Goal: Task Accomplishment & Management: Manage account settings

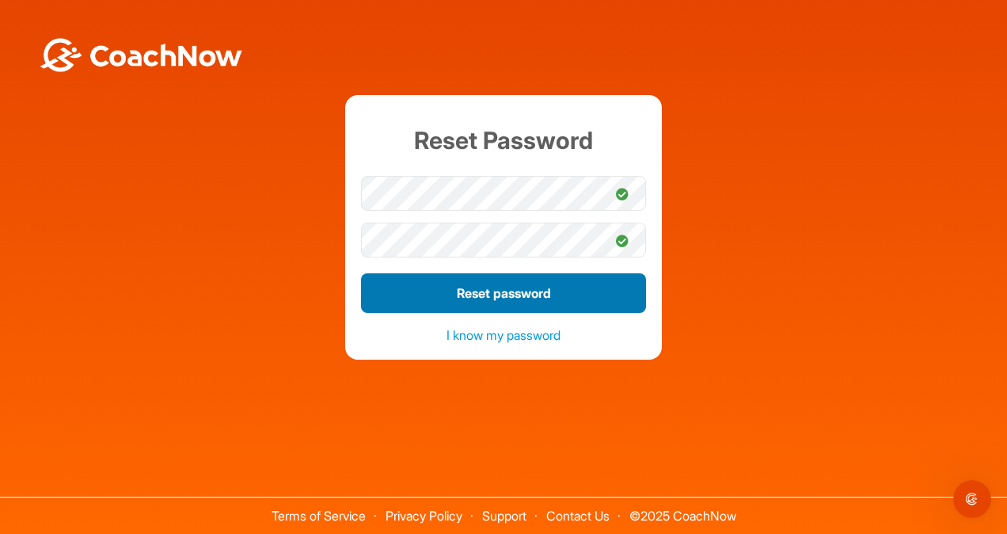
click at [499, 295] on button "Reset password" at bounding box center [503, 293] width 285 height 40
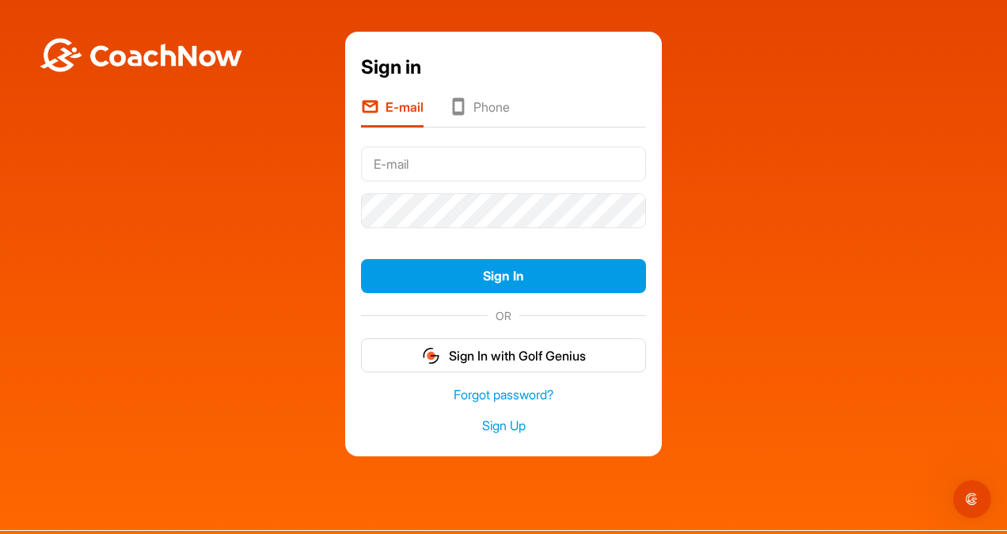
type input "[EMAIL_ADDRESS][DOMAIN_NAME]"
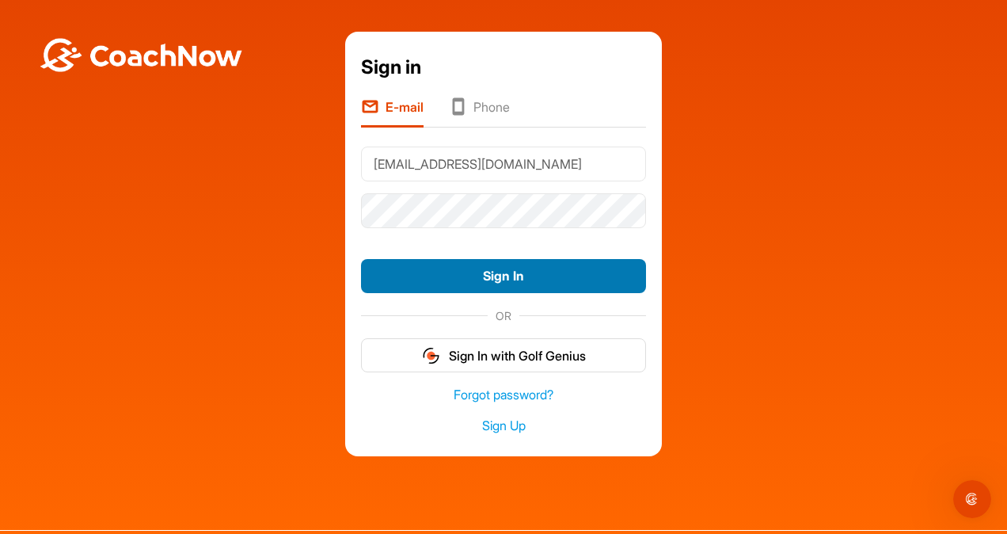
click at [496, 284] on button "Sign In" at bounding box center [503, 276] width 285 height 34
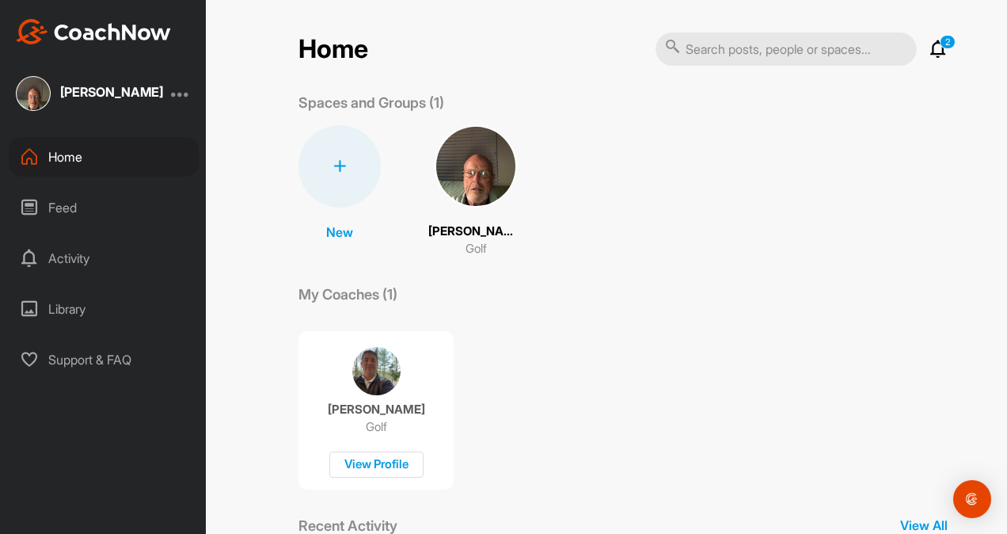
click at [180, 92] on div at bounding box center [180, 93] width 19 height 19
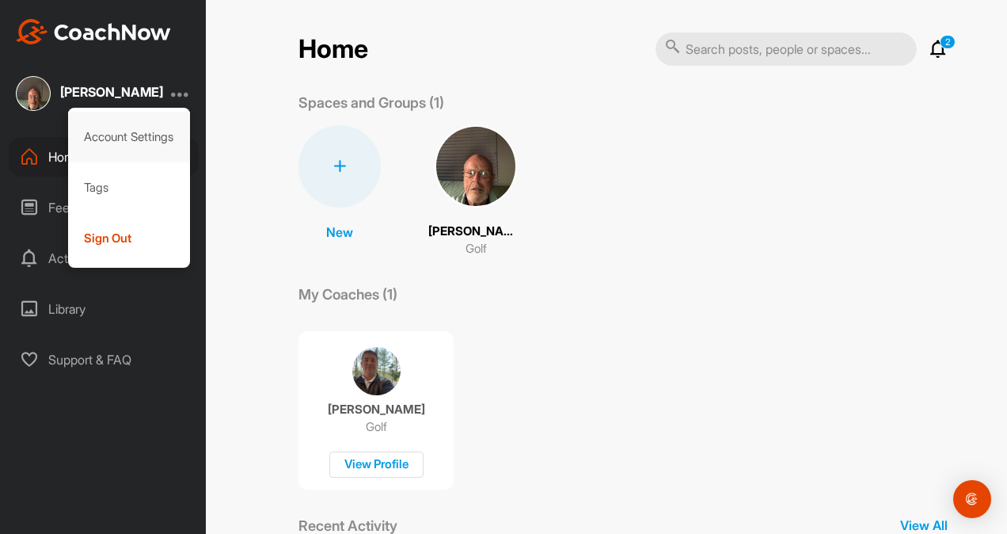
click at [150, 128] on div "Account Settings" at bounding box center [129, 137] width 123 height 51
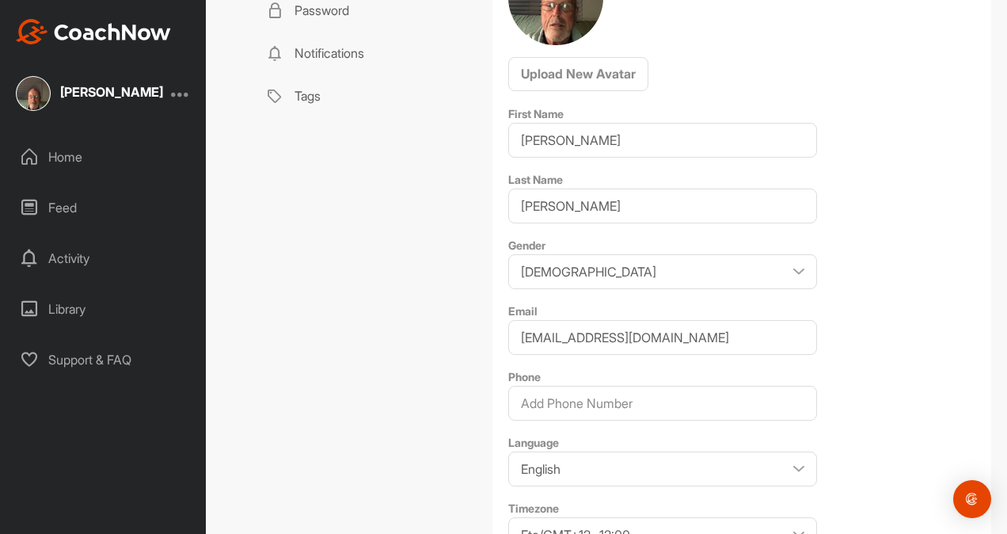
scroll to position [238, 0]
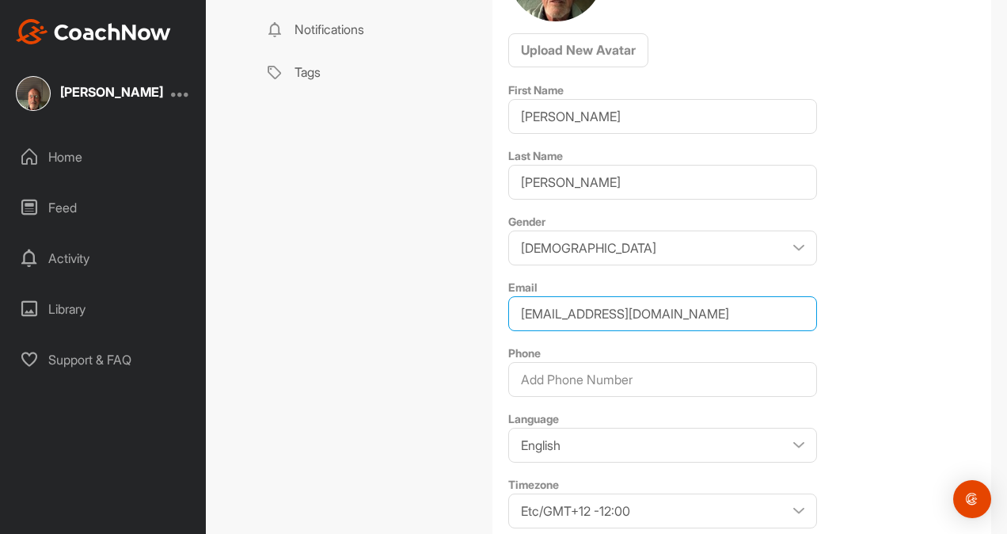
drag, startPoint x: 724, startPoint y: 310, endPoint x: 417, endPoint y: 303, distance: 306.6
click at [417, 303] on div "Profile Payments & Subscriptions Password Notifications Tags Profile Upload New…" at bounding box center [623, 256] width 737 height 752
type input "charlieg41@gmail.com"
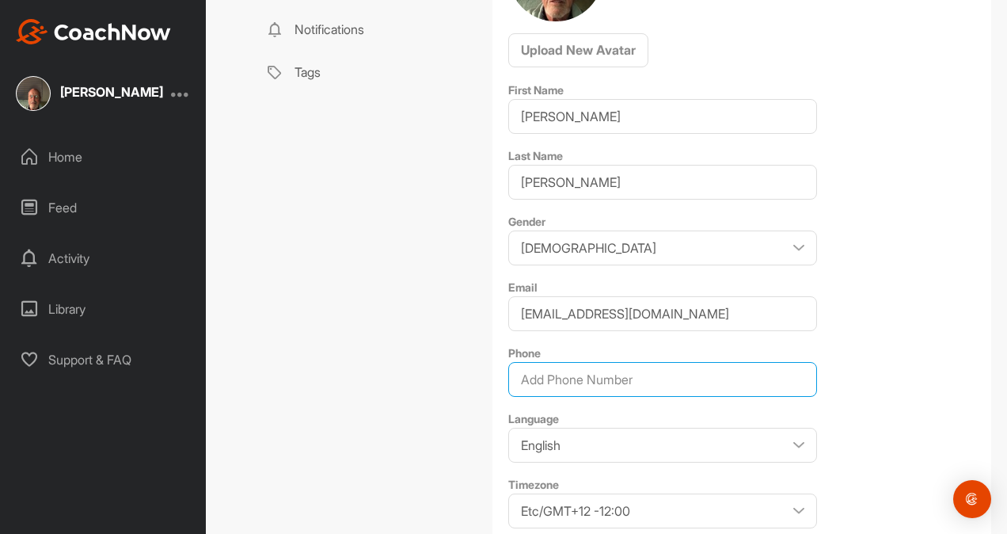
click at [636, 378] on input "Phone" at bounding box center [662, 379] width 309 height 35
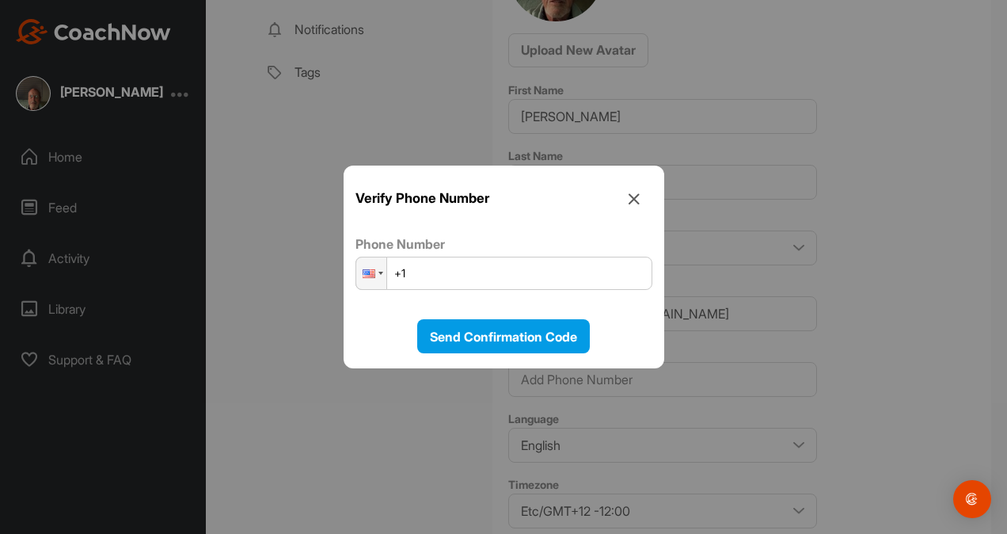
click at [467, 272] on input "+1" at bounding box center [504, 273] width 297 height 33
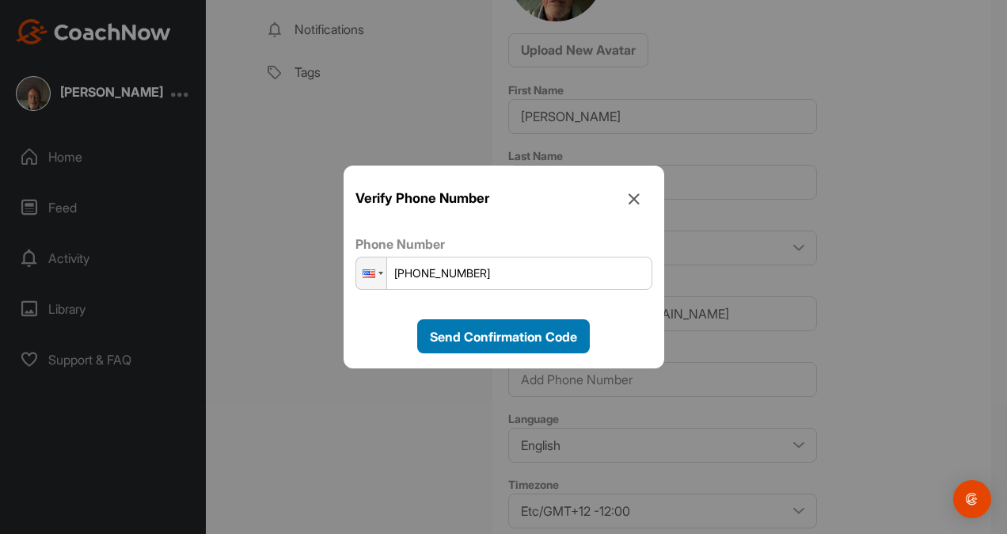
type input "+1 (216) 225-9545"
click at [493, 330] on span "Send Confirmation Code" at bounding box center [503, 337] width 147 height 16
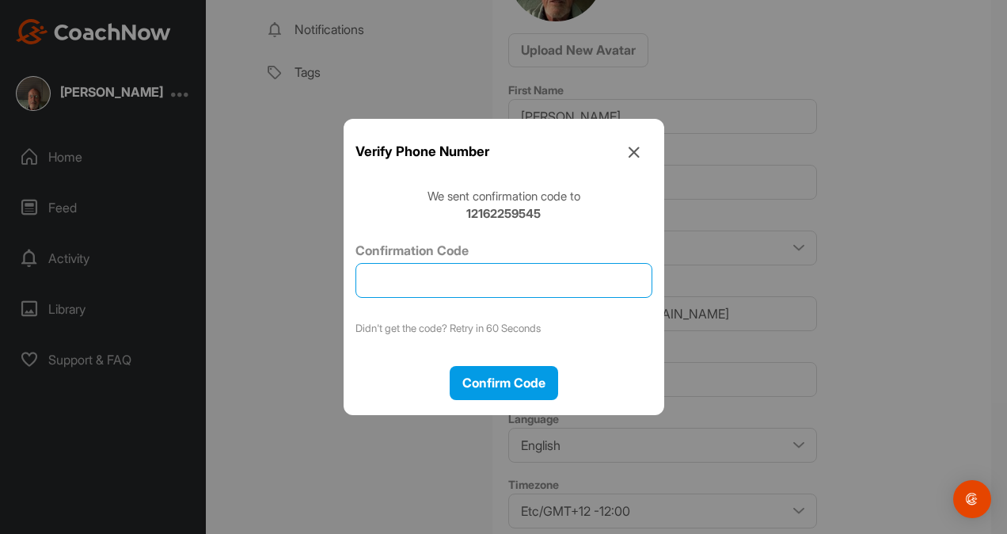
click at [432, 280] on input "Confirmation Code" at bounding box center [504, 280] width 297 height 35
type input "067843"
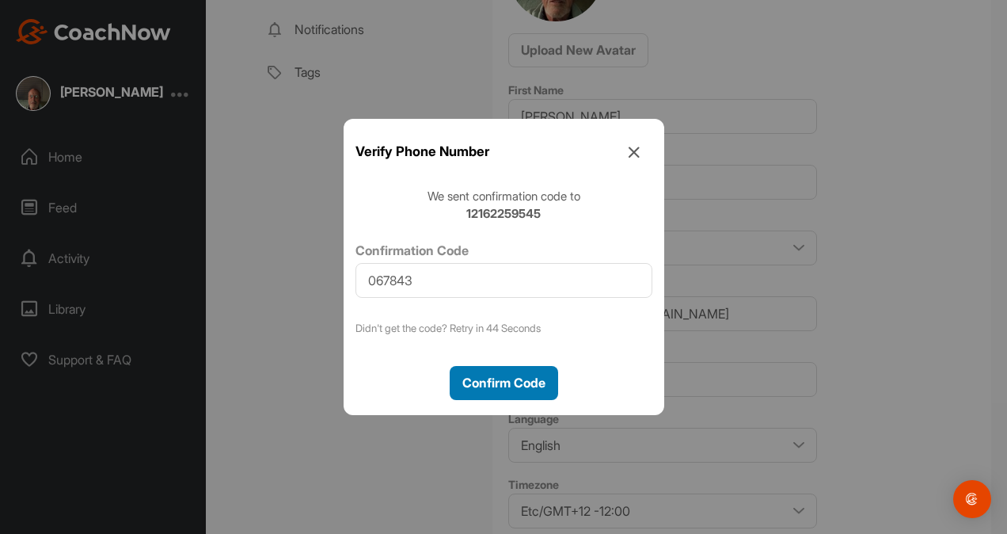
click at [485, 386] on span "Confirm Code" at bounding box center [504, 383] width 83 height 16
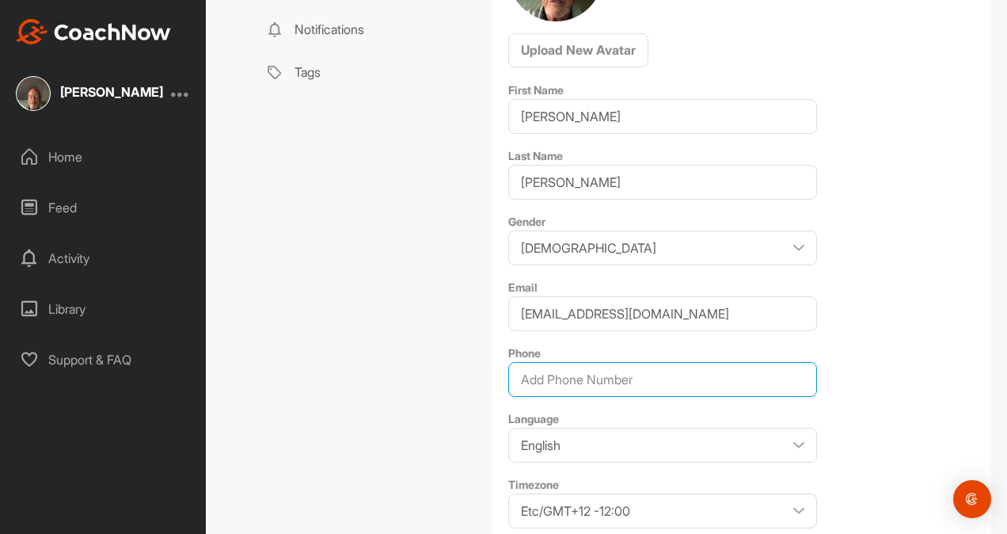
click at [573, 375] on input "Phone" at bounding box center [662, 379] width 309 height 35
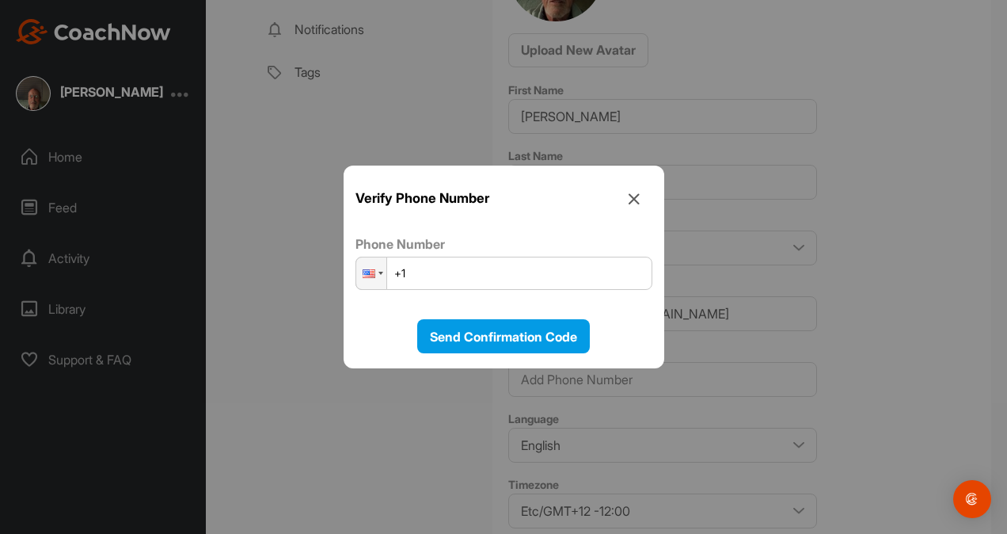
drag, startPoint x: 634, startPoint y: 188, endPoint x: 628, endPoint y: 202, distance: 15.6
click at [634, 188] on icon at bounding box center [635, 199] width 36 height 36
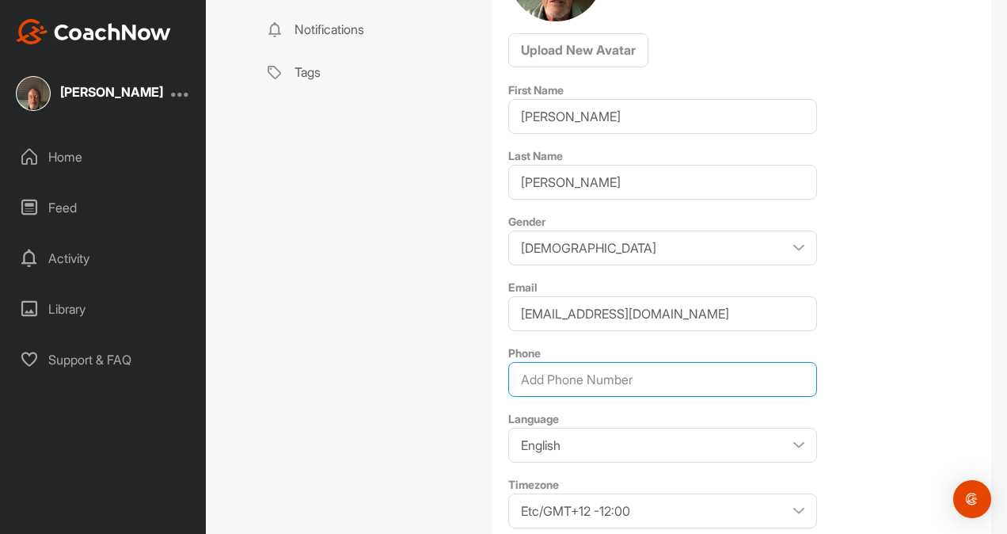
click at [609, 377] on input "Phone" at bounding box center [662, 379] width 309 height 35
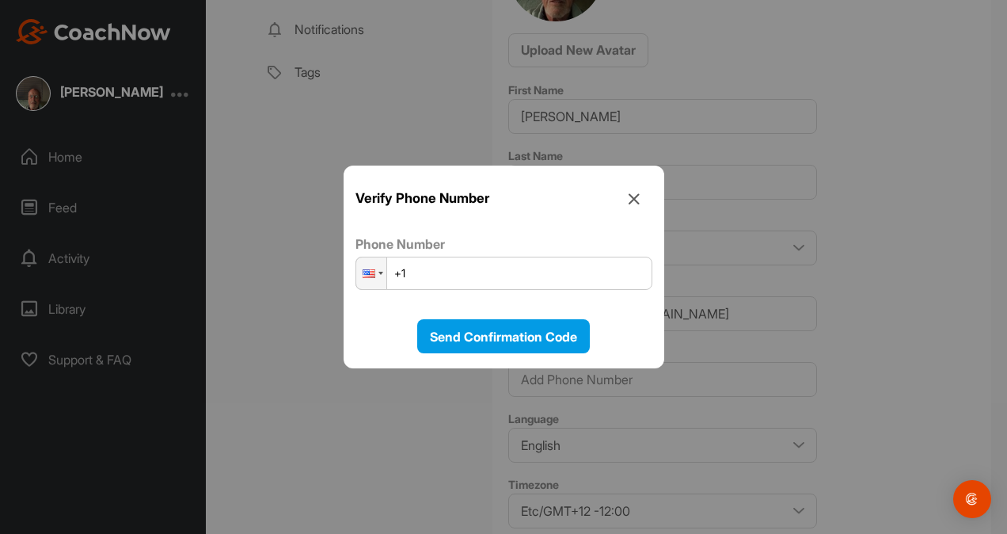
click at [447, 272] on input "+1" at bounding box center [504, 273] width 297 height 33
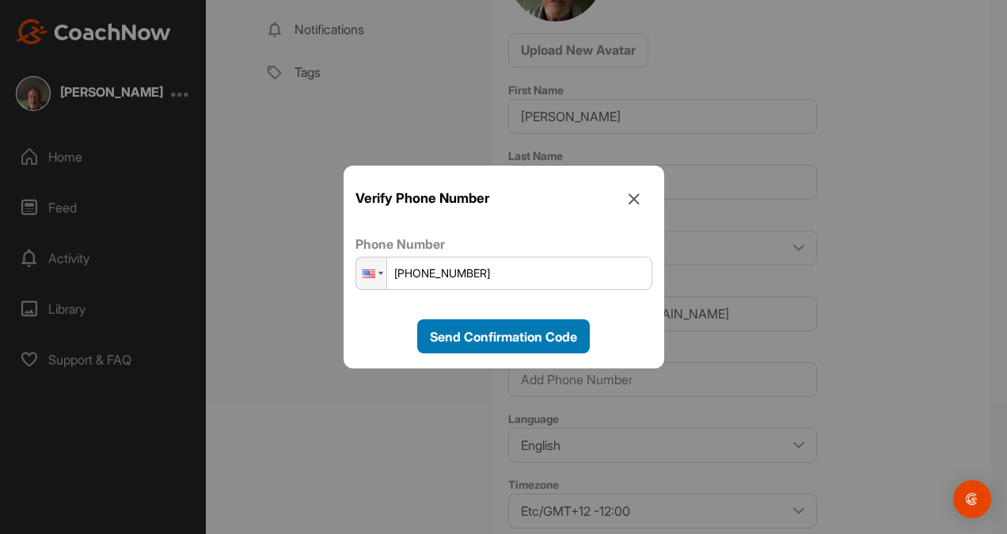
type input "+1 (216) 225-9545"
click at [523, 337] on span "Send Confirmation Code" at bounding box center [503, 337] width 147 height 16
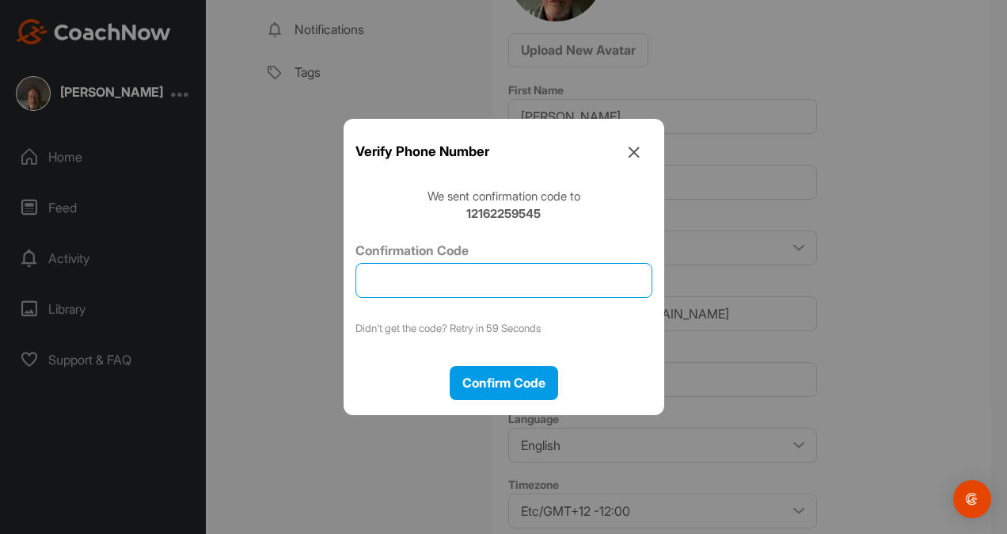
click at [430, 272] on input "Confirmation Code" at bounding box center [504, 280] width 297 height 35
type input "677855"
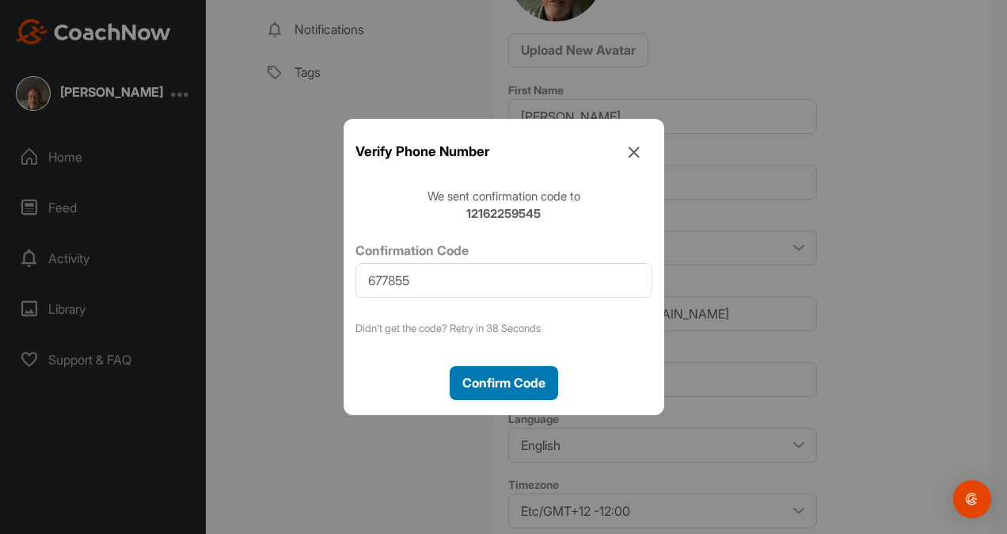
click at [505, 386] on span "Confirm Code" at bounding box center [504, 383] width 83 height 16
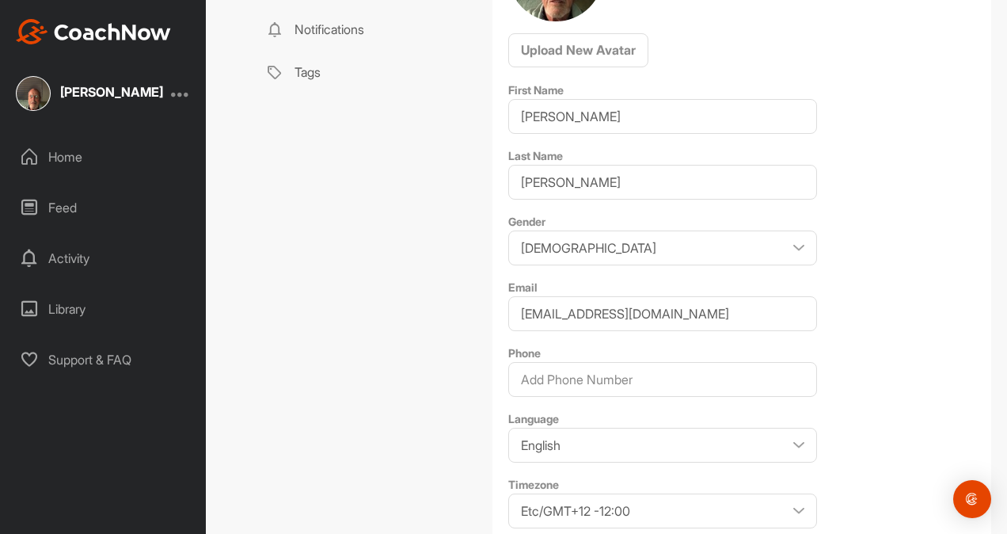
click at [399, 332] on div "Profile Payments & Subscriptions Password Notifications Tags" at bounding box center [366, 256] width 222 height 752
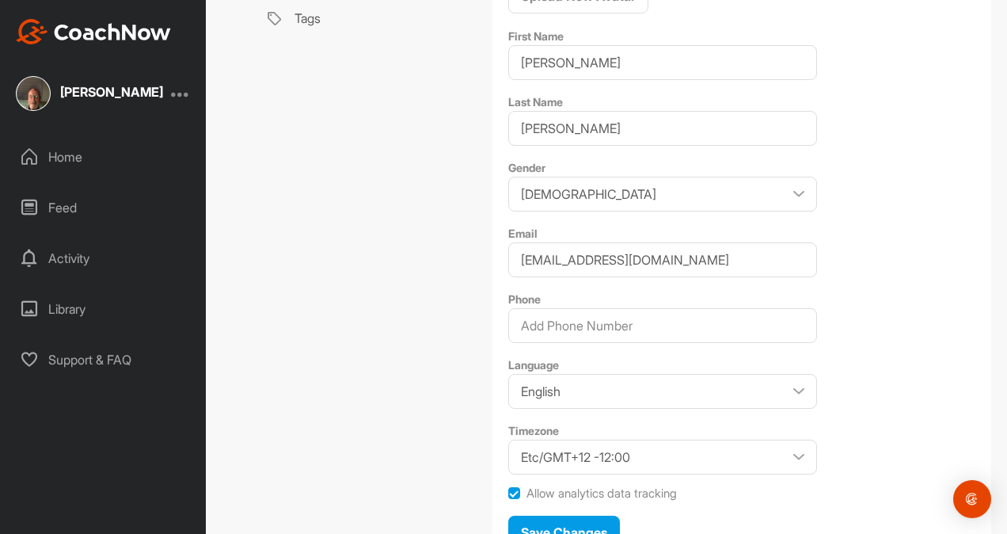
scroll to position [371, 0]
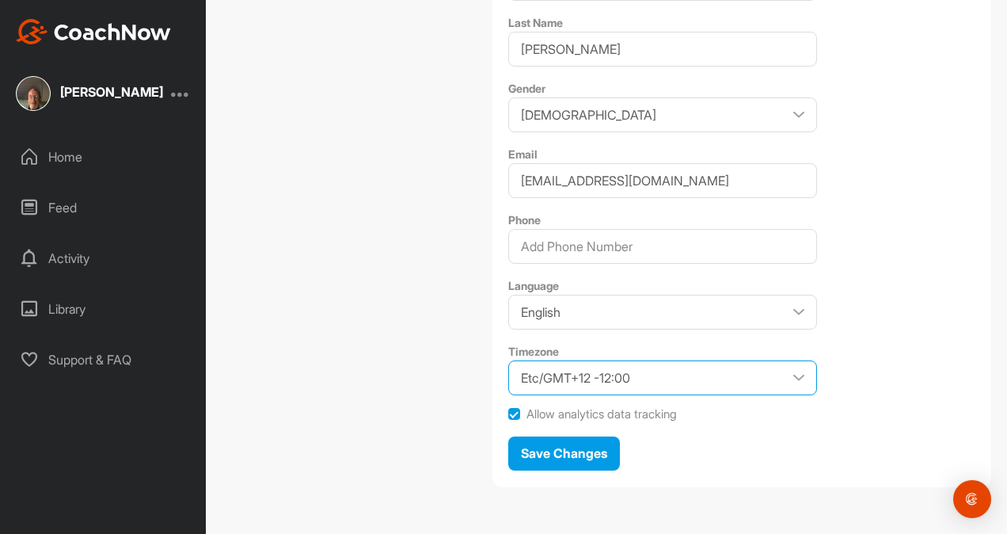
click at [792, 362] on select "Etc/GMT+12 -12:00 Etc/GMT+11 -11:00 Pacific/Midway -11:00 Pacific/Niue -11:00 P…" at bounding box center [662, 377] width 309 height 35
select select "EST -05:00"
click at [508, 360] on select "Etc/GMT+12 -12:00 Etc/GMT+11 -11:00 Pacific/Midway -11:00 Pacific/Niue -11:00 P…" at bounding box center [662, 377] width 309 height 35
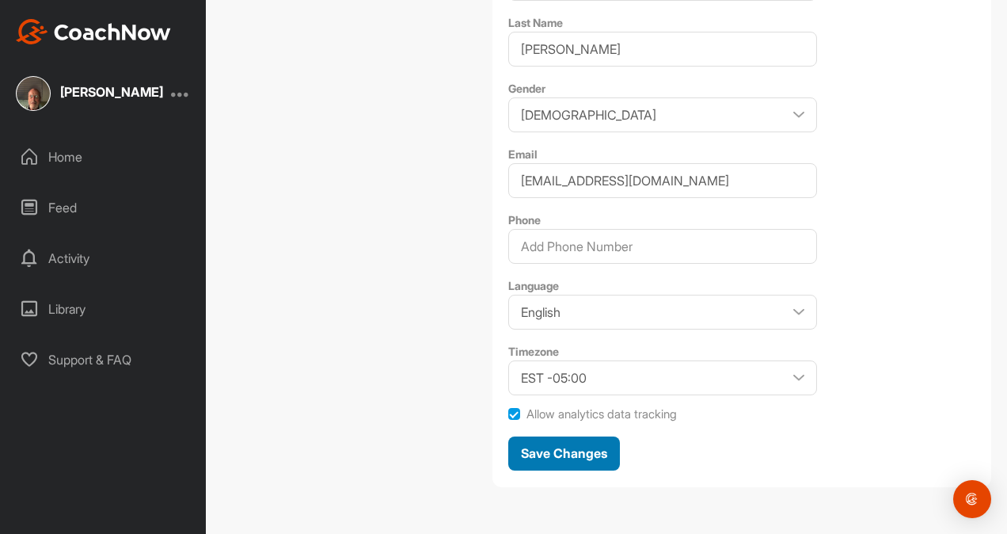
click at [582, 453] on span "Save Changes" at bounding box center [564, 453] width 86 height 16
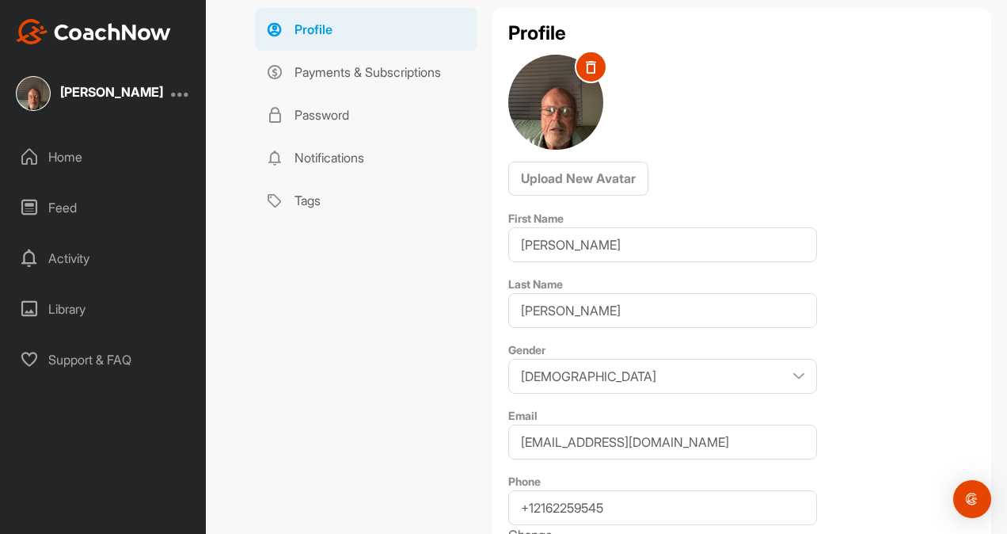
scroll to position [133, 0]
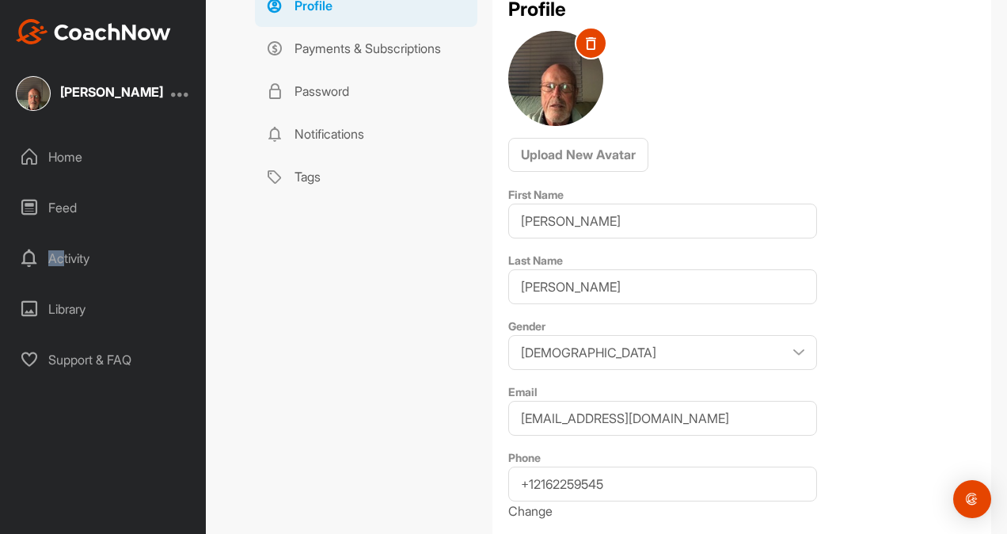
click at [63, 251] on div "Activity" at bounding box center [104, 258] width 190 height 40
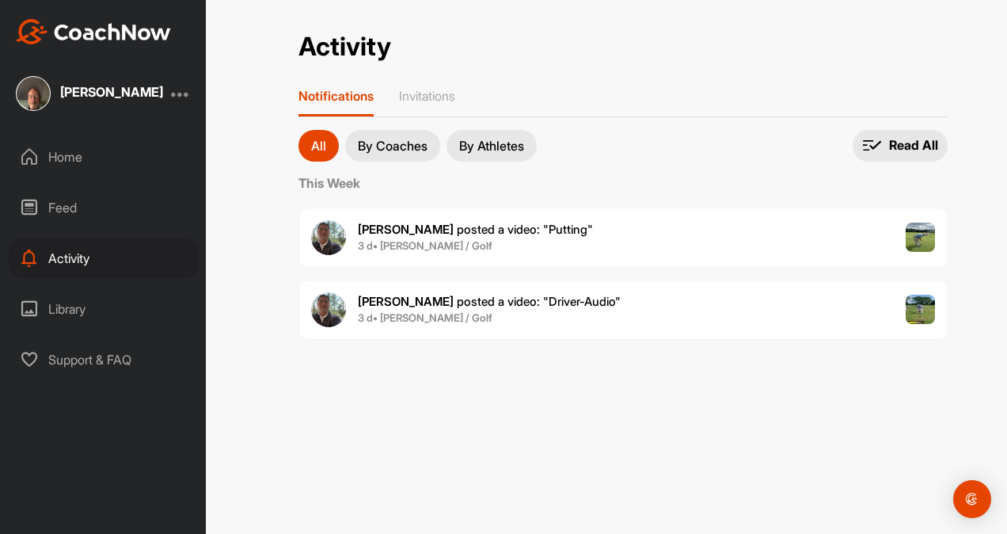
click at [68, 206] on div "Feed" at bounding box center [104, 208] width 190 height 40
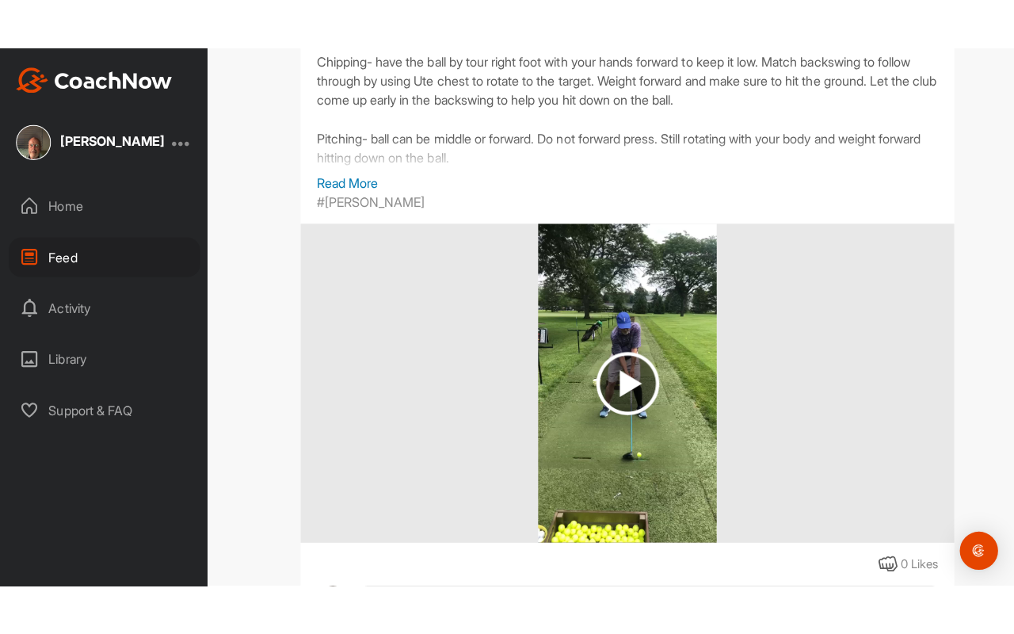
scroll to position [1475, 0]
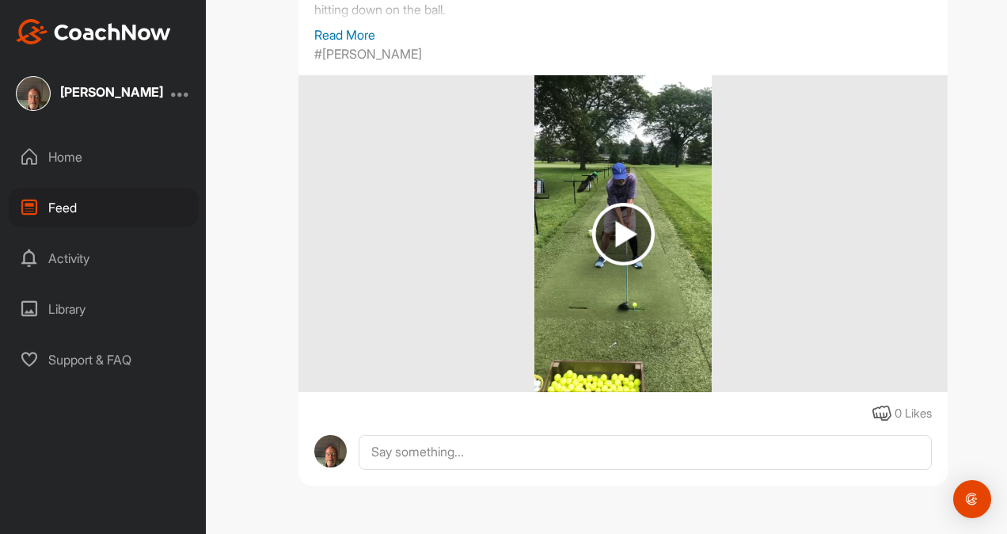
click at [607, 224] on img at bounding box center [623, 234] width 63 height 63
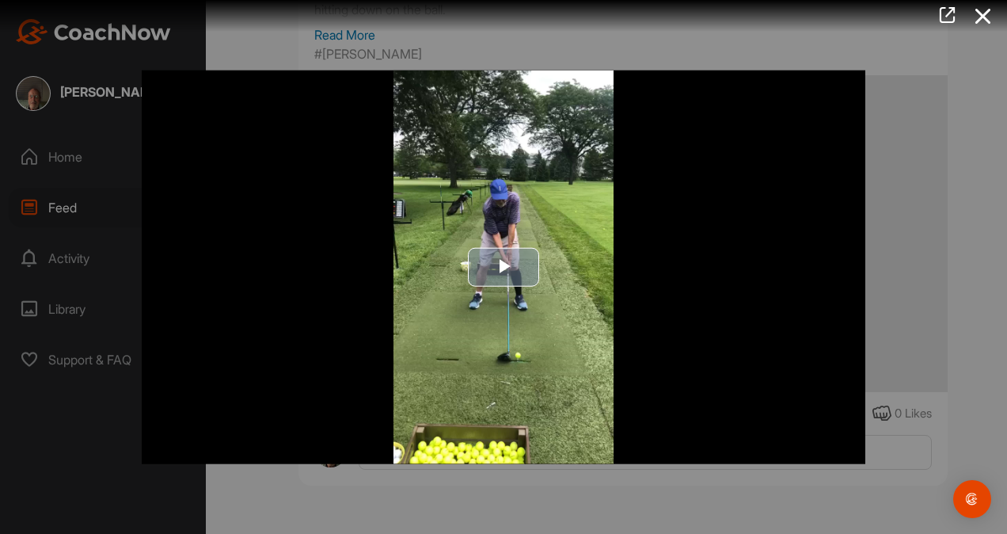
click at [504, 267] on span "Video Player" at bounding box center [504, 267] width 0 height 0
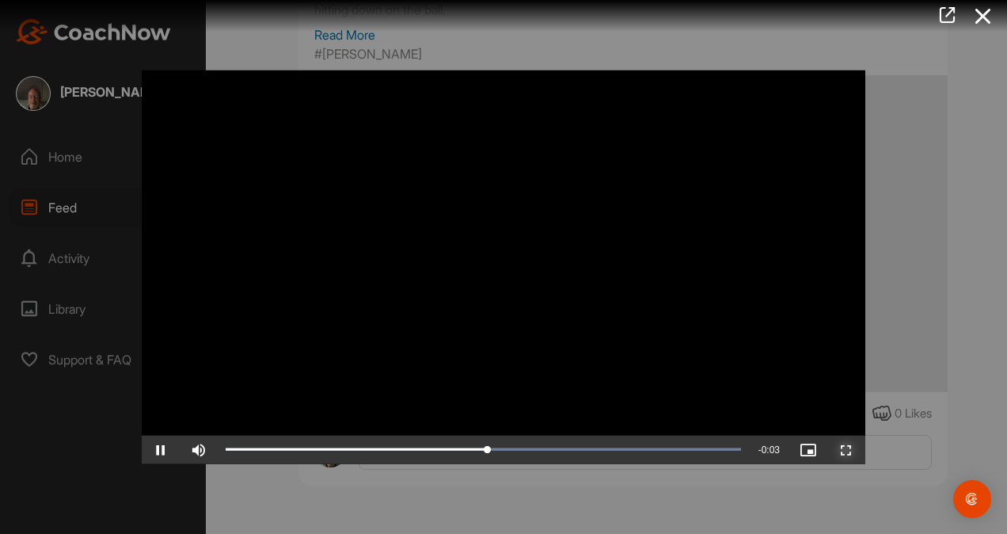
click at [847, 449] on span "Video Player" at bounding box center [847, 449] width 38 height 0
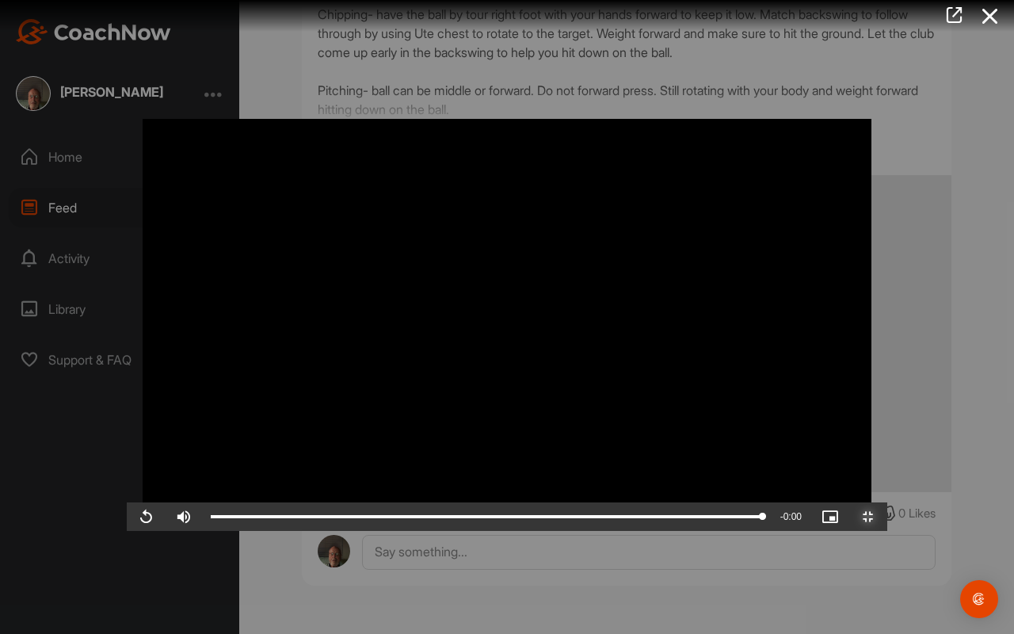
click at [887, 516] on span "Video Player" at bounding box center [868, 516] width 38 height 0
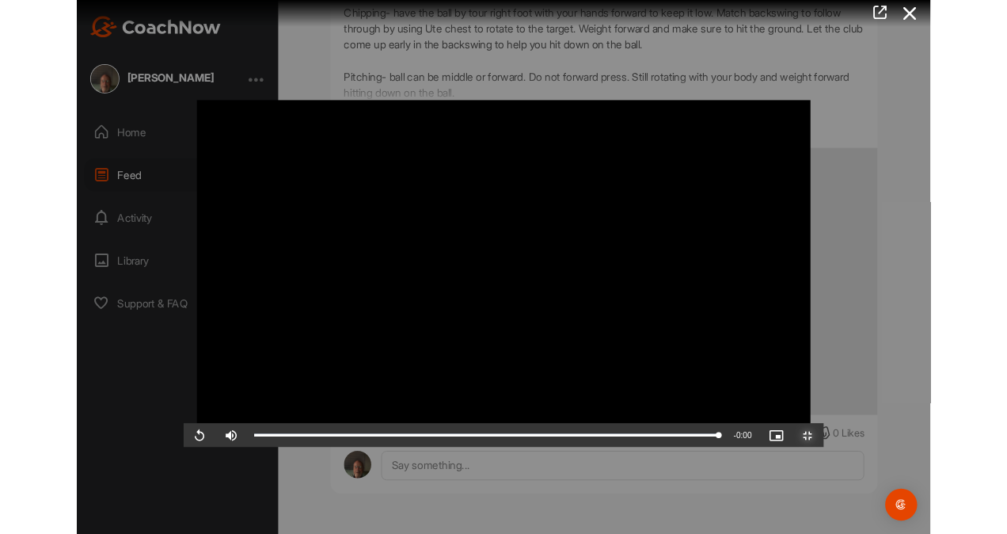
scroll to position [1475, 0]
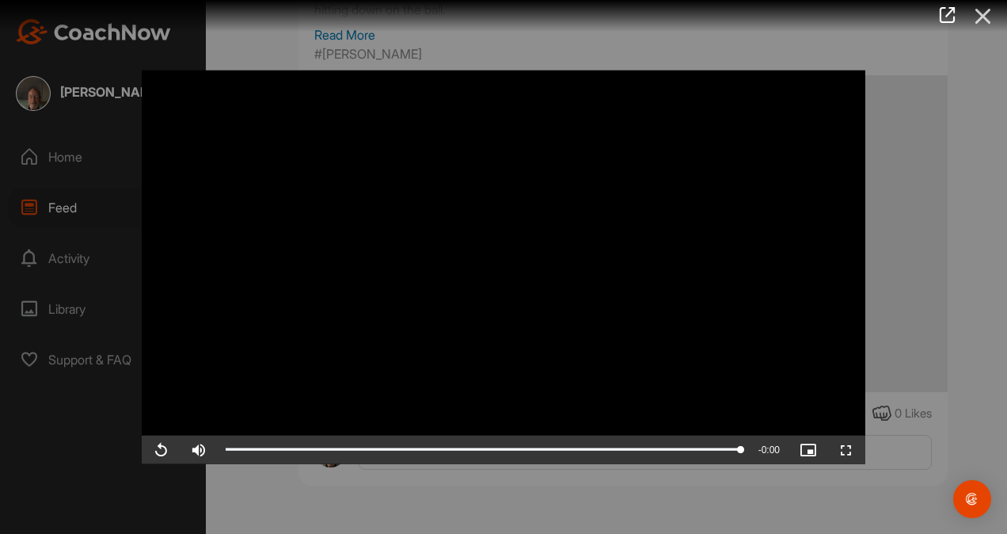
click at [988, 17] on icon at bounding box center [983, 16] width 36 height 29
